Goal: Information Seeking & Learning: Learn about a topic

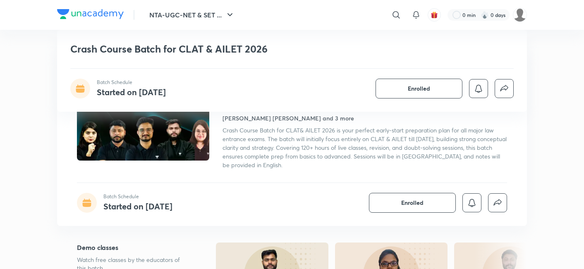
drag, startPoint x: 0, startPoint y: 0, endPoint x: 385, endPoint y: 220, distance: 443.5
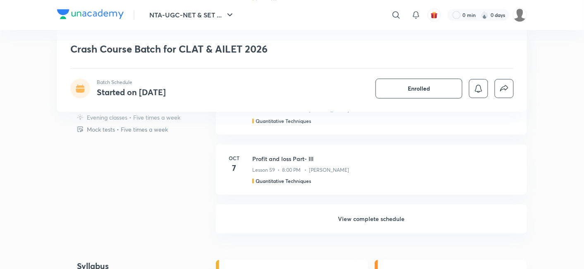
scroll to position [673, 0]
